Goal: Transaction & Acquisition: Purchase product/service

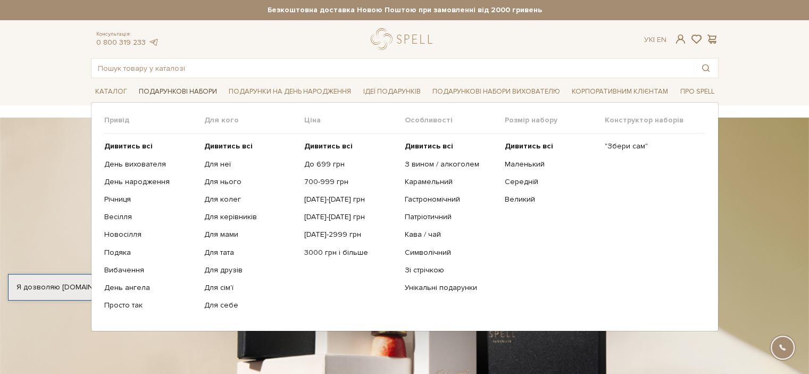
click at [187, 86] on link "Подарункові набори" at bounding box center [178, 92] width 87 height 16
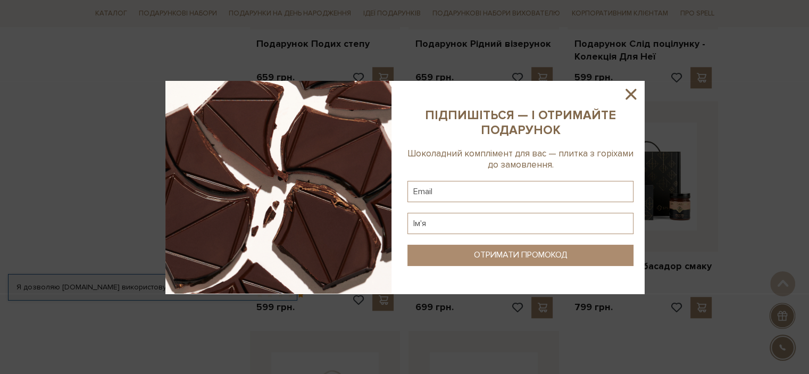
scroll to position [991, 0]
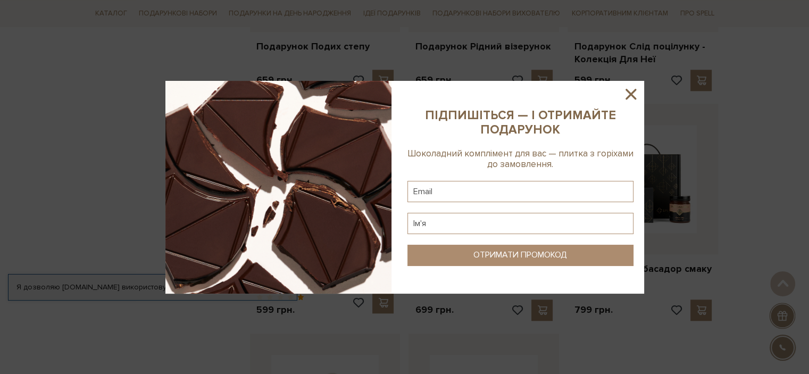
click at [632, 93] on icon at bounding box center [630, 94] width 11 height 11
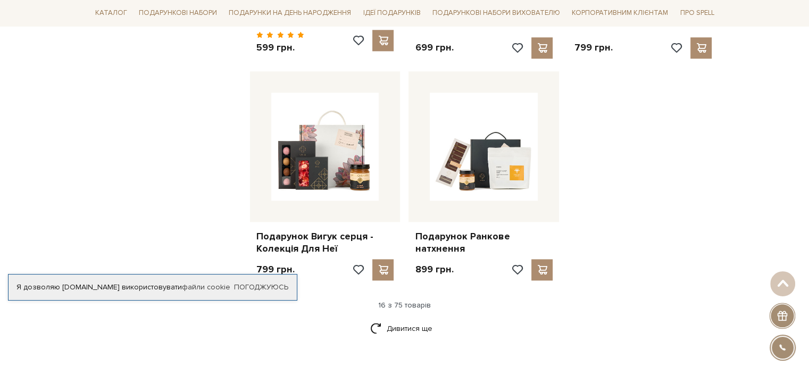
scroll to position [1257, 0]
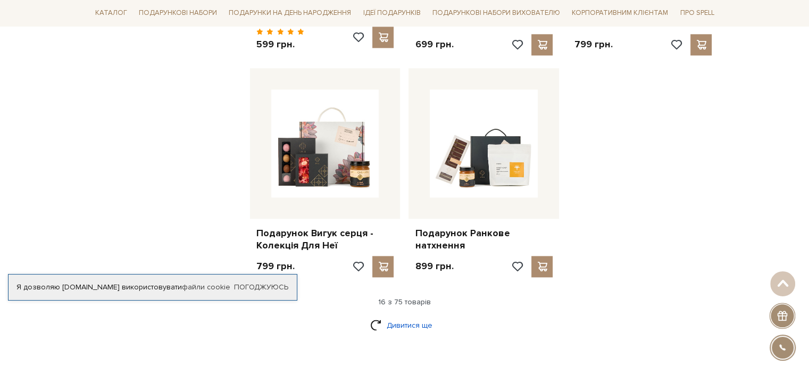
click at [389, 316] on link "Дивитися ще" at bounding box center [404, 325] width 69 height 19
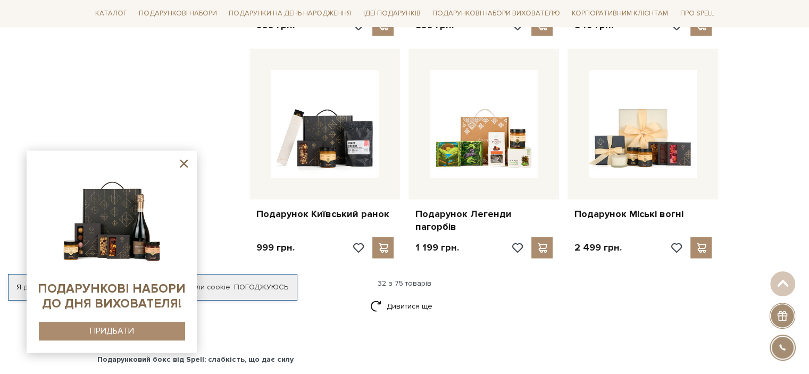
scroll to position [2436, 0]
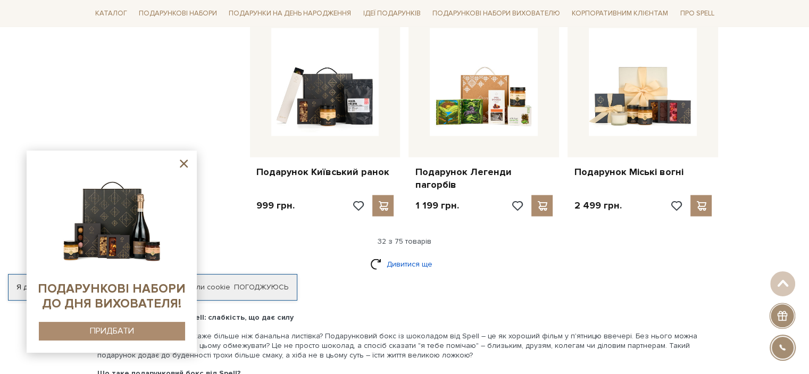
click at [415, 255] on link "Дивитися ще" at bounding box center [404, 264] width 69 height 19
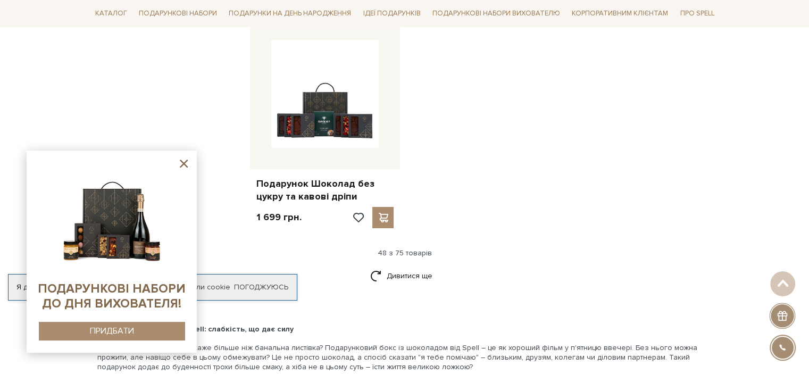
scroll to position [3783, 0]
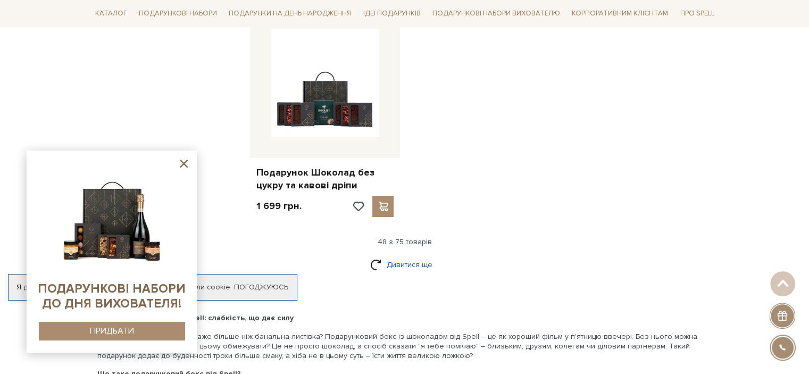
click at [414, 255] on link "Дивитися ще" at bounding box center [404, 264] width 69 height 19
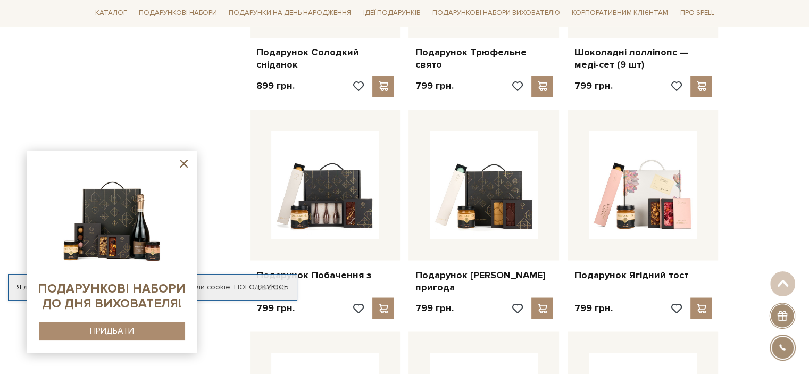
scroll to position [1910, 0]
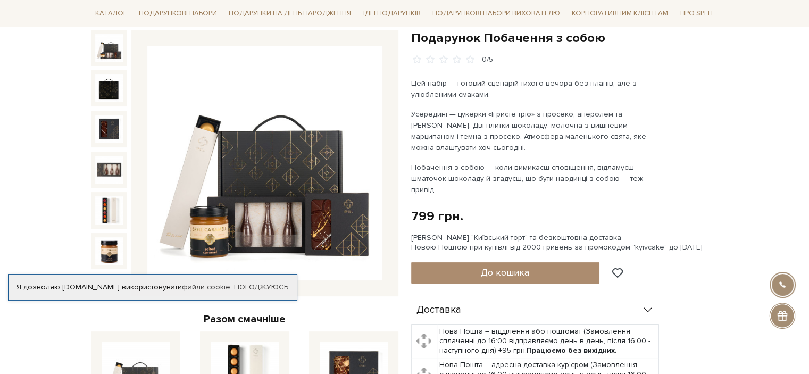
scroll to position [119, 0]
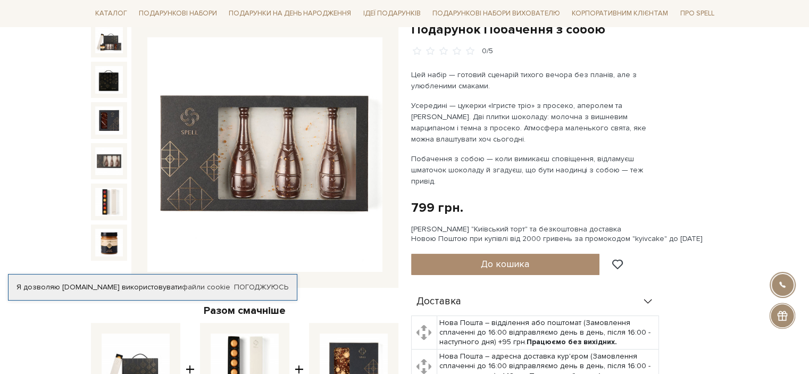
click at [115, 163] on img at bounding box center [109, 161] width 28 height 28
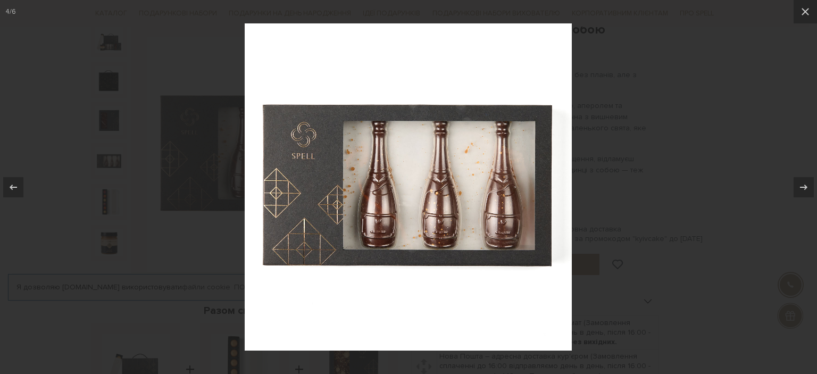
click at [686, 135] on div at bounding box center [408, 187] width 817 height 374
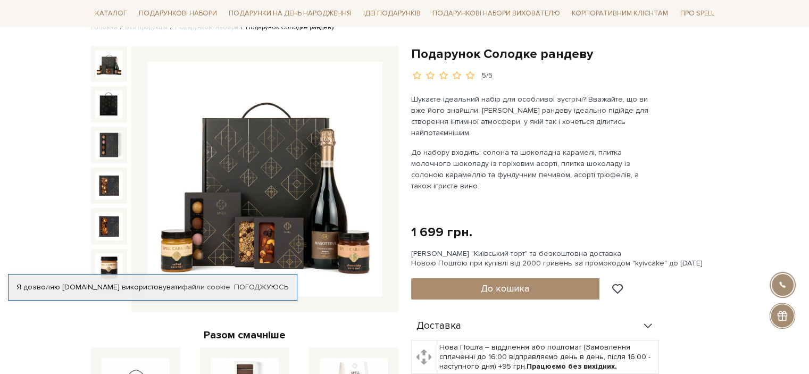
scroll to position [102, 0]
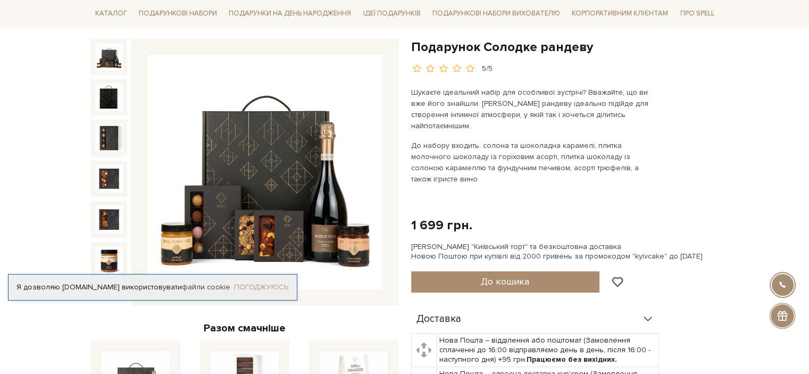
click at [257, 285] on link "Погоджуюсь" at bounding box center [261, 287] width 54 height 10
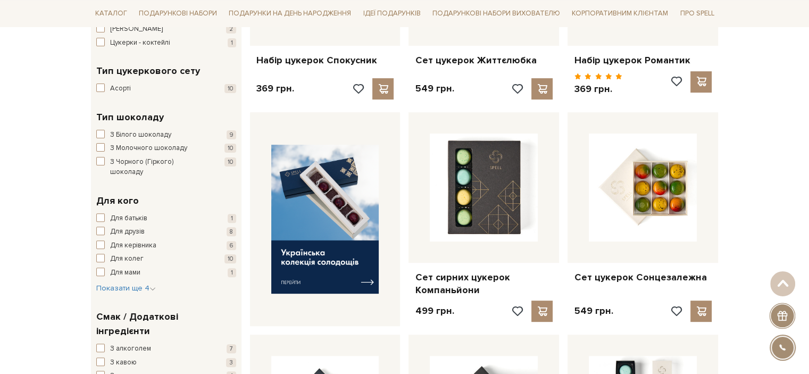
drag, startPoint x: 816, startPoint y: 48, endPoint x: 816, endPoint y: 110, distance: 62.2
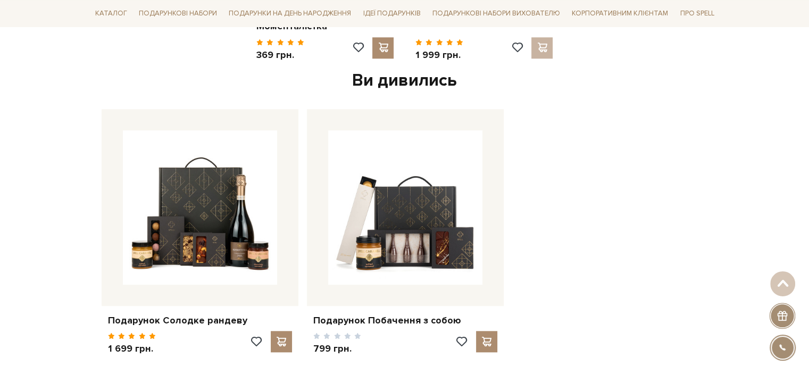
scroll to position [1021, 0]
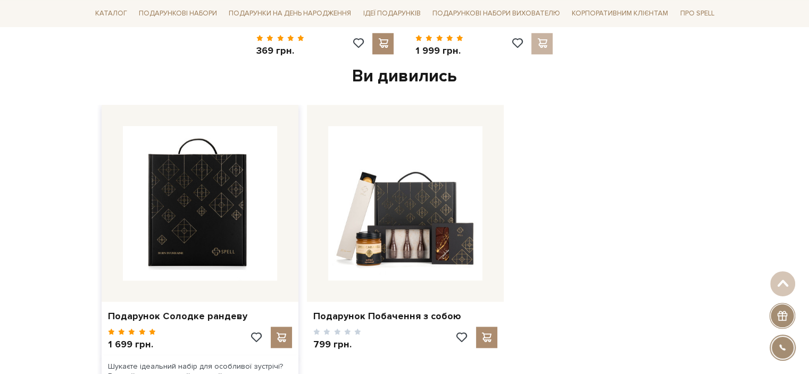
click at [193, 202] on img at bounding box center [200, 203] width 154 height 154
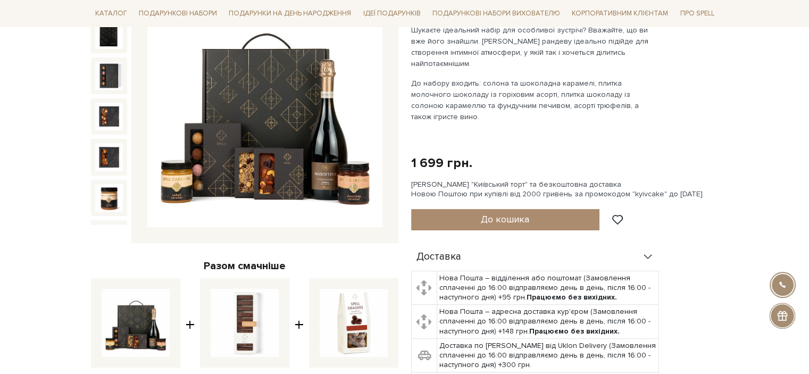
scroll to position [166, 0]
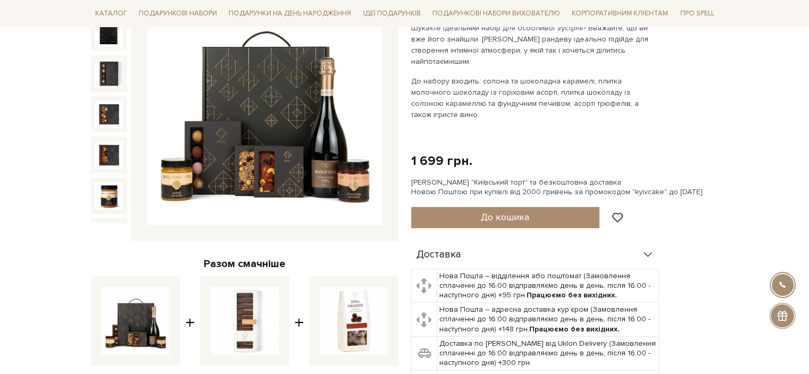
drag, startPoint x: 816, startPoint y: 69, endPoint x: 816, endPoint y: 100, distance: 30.9
